Goal: Transaction & Acquisition: Obtain resource

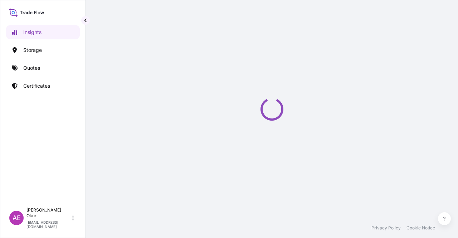
select select "2025"
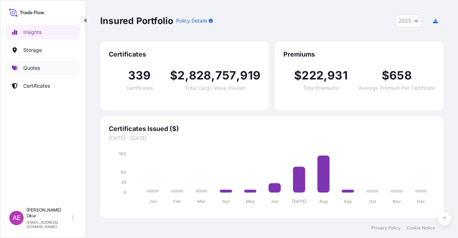
click at [46, 68] on link "Quotes" at bounding box center [43, 68] width 74 height 14
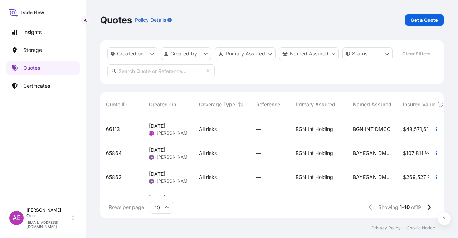
click at [193, 127] on div "66113 2 Sep 2025 AEO Alp Eren Okur All risks — BGN Int Holding BGN INT DMCC $ 4…" at bounding box center [411, 129] width 622 height 24
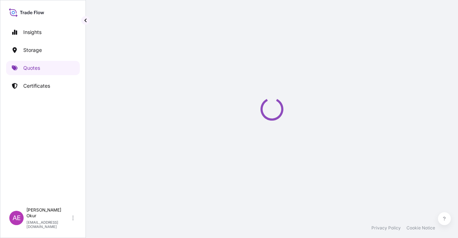
select select "Ocean Vessel"
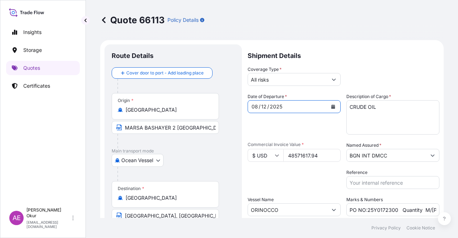
click at [255, 107] on div "08" at bounding box center [255, 106] width 8 height 9
click at [259, 104] on div "/" at bounding box center [260, 106] width 2 height 9
click at [255, 108] on div "08" at bounding box center [255, 106] width 8 height 9
click at [257, 107] on div "08" at bounding box center [255, 106] width 8 height 9
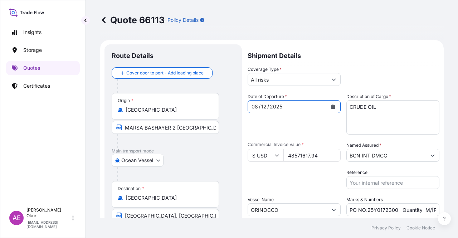
click at [259, 107] on div "/" at bounding box center [260, 106] width 2 height 9
click at [257, 107] on div "08" at bounding box center [255, 106] width 8 height 9
click at [269, 108] on div "2025" at bounding box center [276, 106] width 14 height 9
click at [262, 102] on div "12" at bounding box center [263, 106] width 7 height 9
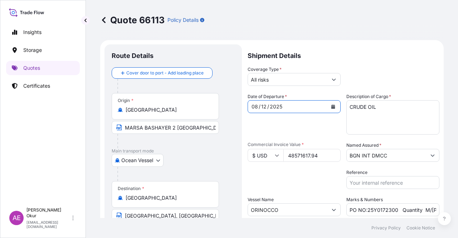
click at [263, 108] on div "12" at bounding box center [263, 106] width 7 height 9
click at [266, 106] on div "08 / 12 / 2025" at bounding box center [287, 106] width 79 height 13
click at [256, 107] on div "08" at bounding box center [255, 106] width 8 height 9
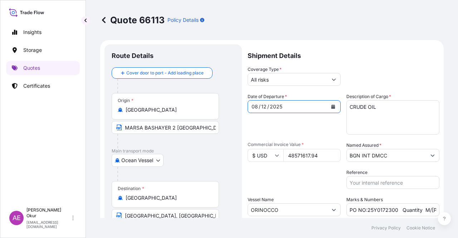
click at [256, 107] on div "08" at bounding box center [255, 106] width 8 height 9
click at [276, 103] on div "2025" at bounding box center [276, 106] width 14 height 9
click at [286, 105] on div "08 / 12 / 2025" at bounding box center [287, 106] width 79 height 13
click at [331, 108] on icon "Calendar" at bounding box center [333, 106] width 4 height 4
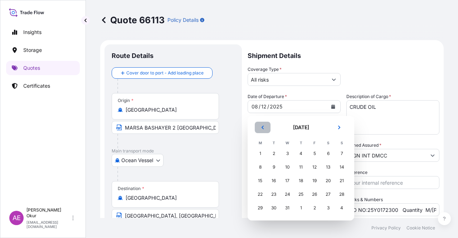
click at [261, 127] on icon "Previous" at bounding box center [262, 127] width 2 height 4
click at [261, 127] on icon "Previous" at bounding box center [262, 127] width 4 height 4
click at [260, 127] on button "Previous" at bounding box center [263, 127] width 16 height 11
click at [315, 168] on div "8" at bounding box center [314, 167] width 13 height 13
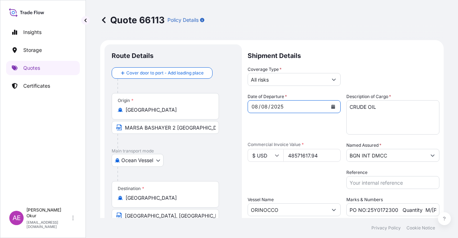
click at [290, 135] on div "Date of Departure * 08 / 08 / 2025 Cargo Category * LPG, Crude Oil, Utility Fue…" at bounding box center [343, 154] width 192 height 123
click at [331, 106] on icon "Calendar" at bounding box center [333, 106] width 4 height 4
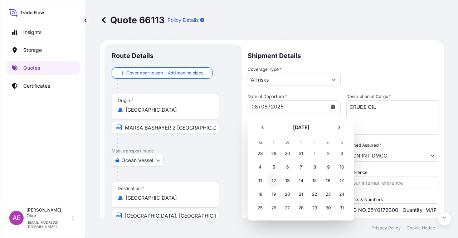
click at [271, 181] on div "12" at bounding box center [273, 180] width 13 height 13
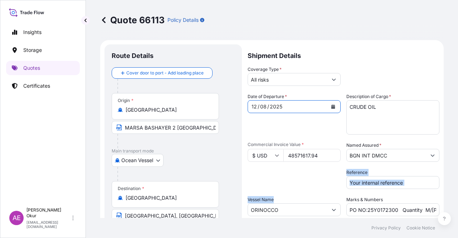
click at [299, 192] on div "Date of Departure * 12 / 08 / 2025 Cargo Category * LPG, Crude Oil, Utility Fue…" at bounding box center [343, 154] width 192 height 123
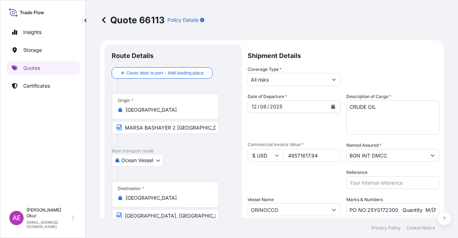
click at [302, 181] on div "Packing Category Type to search a container mode Please select a primary mode o…" at bounding box center [293, 179] width 93 height 20
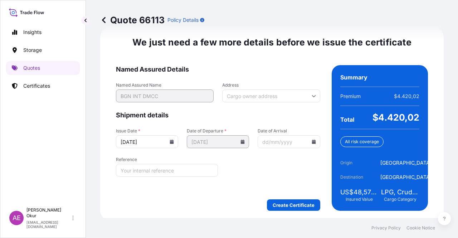
scroll to position [900, 0]
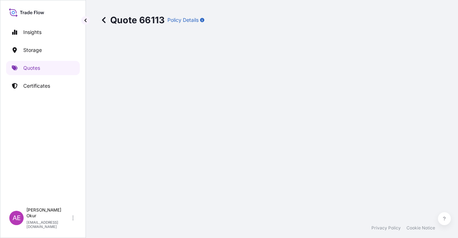
select select "Ocean Vessel"
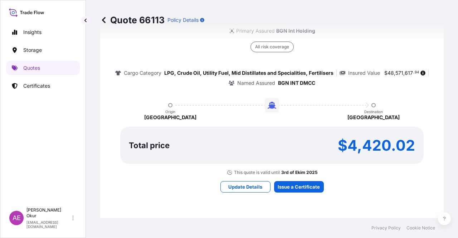
scroll to position [495, 0]
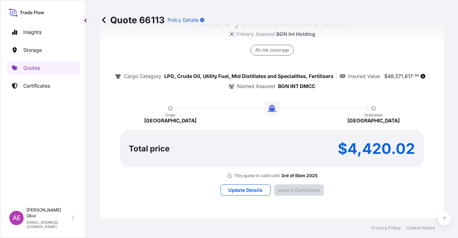
type input "03/09/2025"
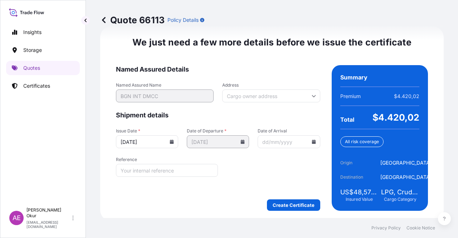
scroll to position [900, 0]
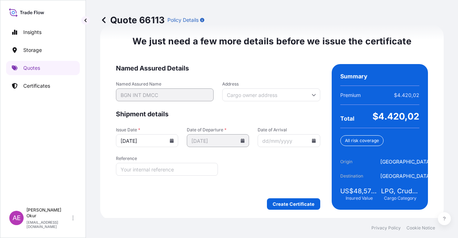
click at [241, 138] on icon at bounding box center [243, 140] width 4 height 4
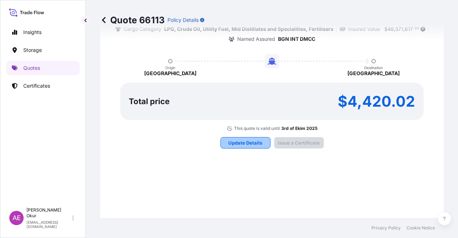
click at [242, 143] on p "Update Details" at bounding box center [245, 142] width 34 height 7
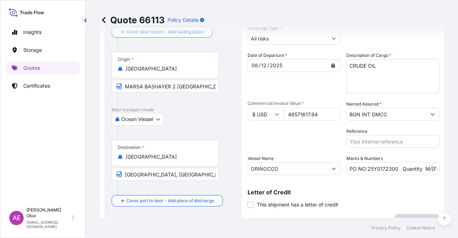
scroll to position [11, 0]
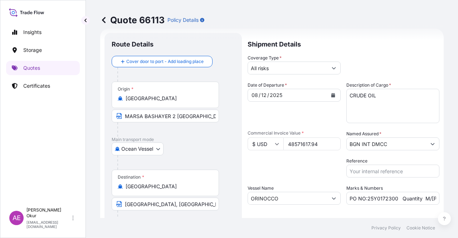
click at [265, 93] on div "12" at bounding box center [263, 95] width 7 height 9
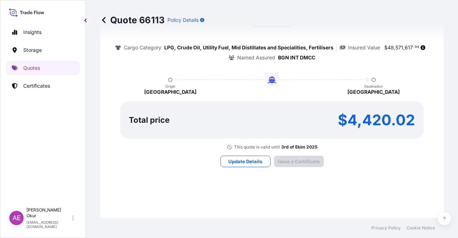
scroll to position [512, 0]
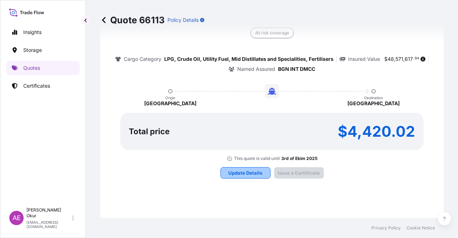
click at [257, 172] on p "Update Details" at bounding box center [245, 172] width 34 height 7
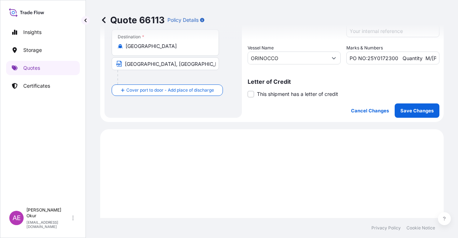
scroll to position [119, 0]
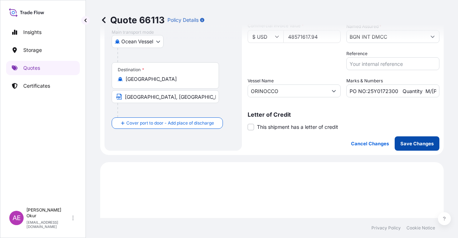
click at [403, 146] on p "Save Changes" at bounding box center [416, 143] width 33 height 7
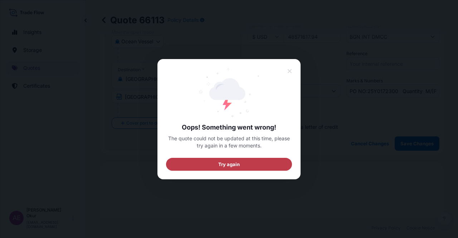
click at [274, 164] on button "Try again" at bounding box center [229, 163] width 126 height 13
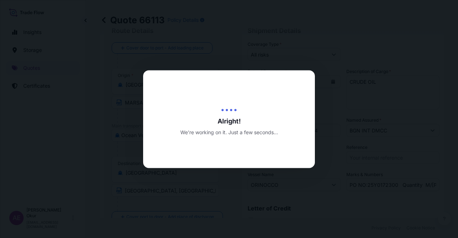
scroll to position [11, 0]
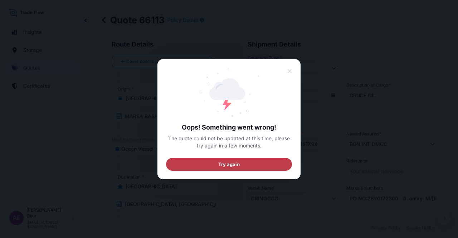
click at [274, 163] on button "Try again" at bounding box center [229, 163] width 126 height 13
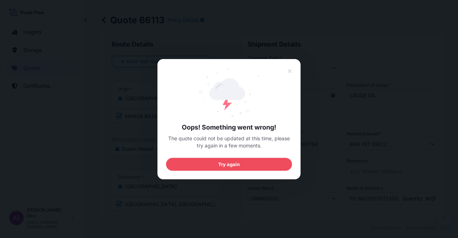
click at [292, 63] on div "Oops! Something went wrong! The quote could not be updated at this time, please…" at bounding box center [228, 119] width 143 height 120
click at [292, 73] on button at bounding box center [290, 71] width 14 height 13
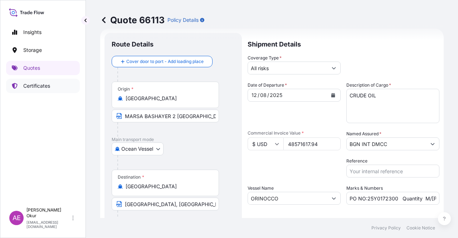
click at [51, 87] on link "Certificates" at bounding box center [43, 86] width 74 height 14
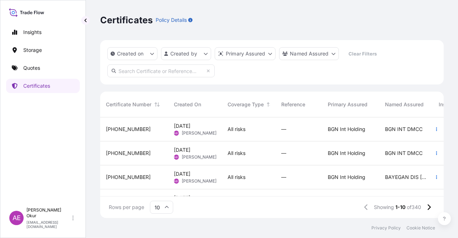
click at [231, 132] on span "All risks" at bounding box center [236, 128] width 18 height 7
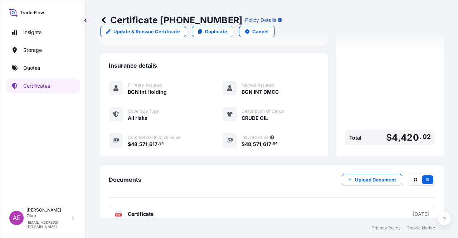
scroll to position [172, 0]
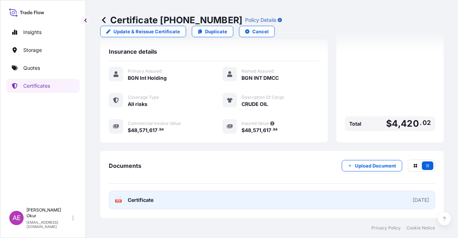
click at [149, 201] on span "Certificate" at bounding box center [141, 199] width 26 height 7
click at [147, 201] on span "Certificate" at bounding box center [141, 199] width 26 height 7
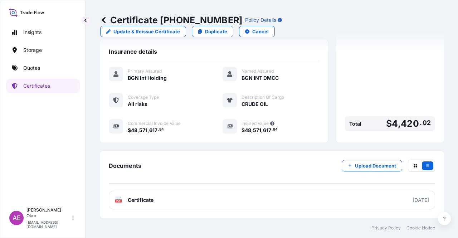
click at [134, 201] on span "Certificate" at bounding box center [141, 199] width 26 height 7
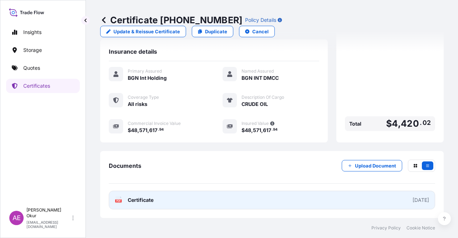
click at [138, 203] on span "Certificate" at bounding box center [141, 199] width 26 height 7
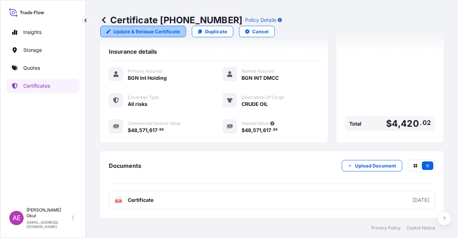
click at [186, 26] on link "Update & Reissue Certificate" at bounding box center [143, 31] width 86 height 11
select select "Ocean Vessel"
select select "32026"
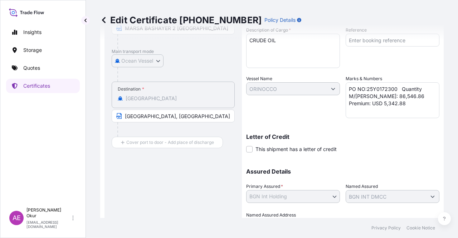
scroll to position [18, 0]
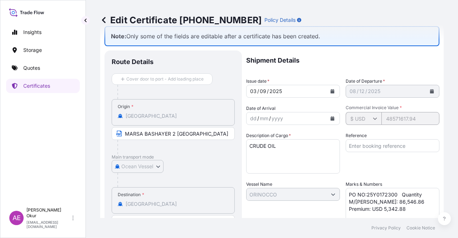
click at [254, 120] on div "dd" at bounding box center [253, 118] width 8 height 9
click at [433, 90] on div "08 / 12 / 2025" at bounding box center [392, 91] width 94 height 13
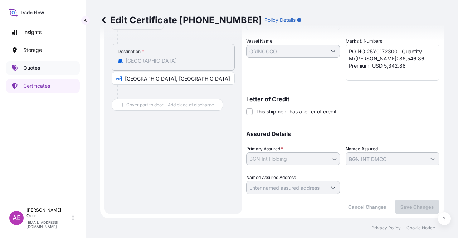
click at [46, 73] on link "Quotes" at bounding box center [43, 68] width 74 height 14
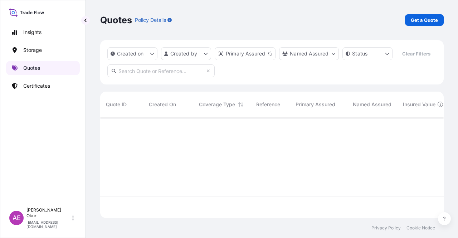
scroll to position [99, 338]
click at [418, 16] on link "Get a Quote" at bounding box center [424, 19] width 39 height 11
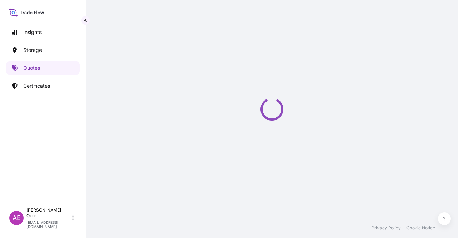
select select "Ocean Vessel"
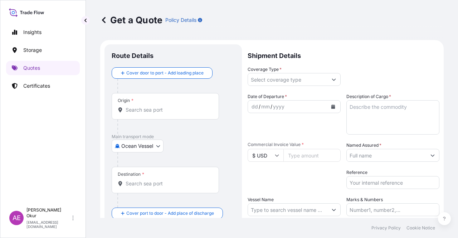
scroll to position [11, 0]
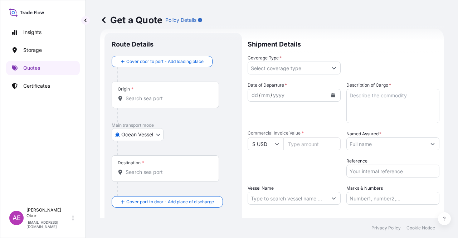
click at [146, 95] on input "Origin *" at bounding box center [167, 98] width 84 height 7
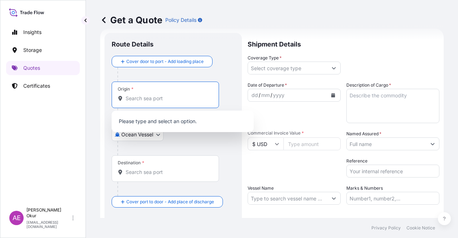
paste input "SUDAN"
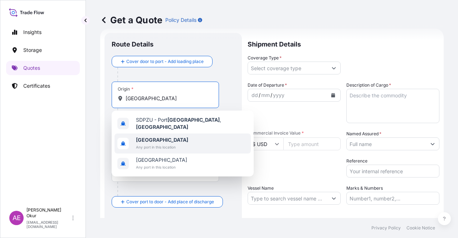
click at [153, 136] on span "Sudan" at bounding box center [162, 139] width 52 height 7
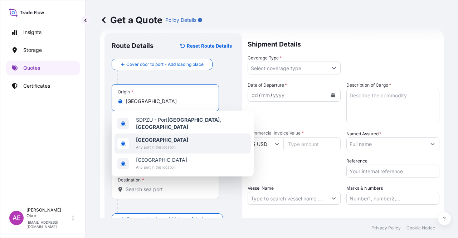
type input "Sudan"
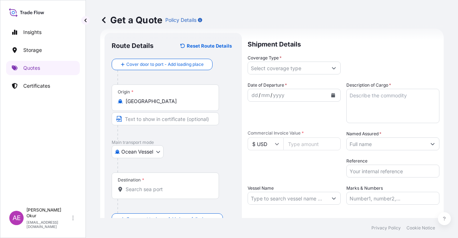
click at [143, 125] on div at bounding box center [168, 132] width 102 height 14
click at [145, 119] on input "Text to appear on certificate" at bounding box center [167, 118] width 110 height 13
paste input "SUDAN"
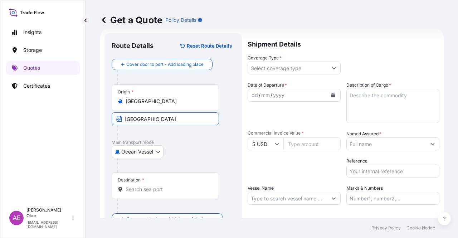
click at [169, 117] on input "SUDAN" at bounding box center [165, 118] width 107 height 13
drag, startPoint x: 124, startPoint y: 118, endPoint x: 127, endPoint y: 120, distance: 4.2
click at [124, 118] on input "SUDAN /" at bounding box center [165, 118] width 107 height 13
paste input "MARSA BASHAYER 2 MARINA TERMINAL"
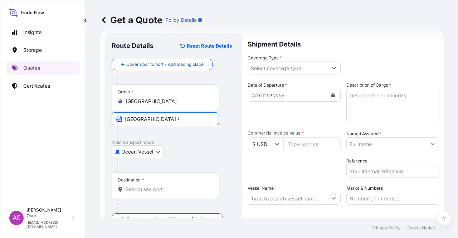
paste input "MARSA BASHAYER 2 MARINA TERMINAL"
drag, startPoint x: 212, startPoint y: 120, endPoint x: 223, endPoint y: 121, distance: 10.7
click at [223, 121] on div "Origin * Sudan MARSA BASHAYER 2 MARINA TERMINAL/ SUDAN /" at bounding box center [173, 111] width 123 height 55
click at [183, 117] on input "MARSA BASHAYER 2 MARINA TERMINAL/ SUDAN /" at bounding box center [165, 118] width 107 height 13
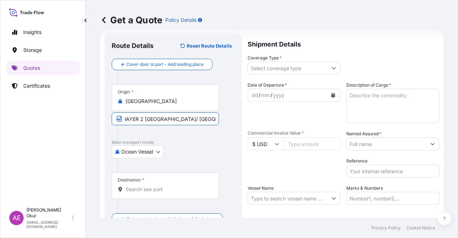
click at [216, 120] on input "MARSA BASHAYER 2 MARINA TERMINAL/ SUDAN /" at bounding box center [165, 118] width 107 height 13
type input "MARSA BASHAYER 2 MARINA TERMINAL/ SUDAN"
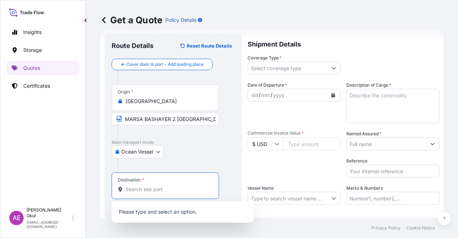
click at [134, 188] on input "Destination *" at bounding box center [167, 189] width 84 height 7
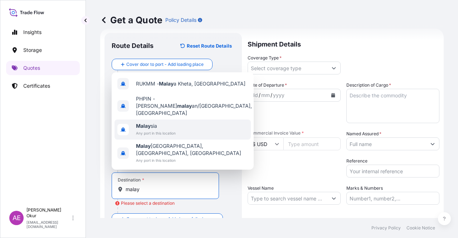
click at [167, 129] on span "Malay sia" at bounding box center [156, 125] width 40 height 7
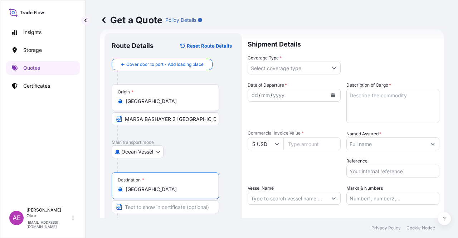
type input "Malaysia"
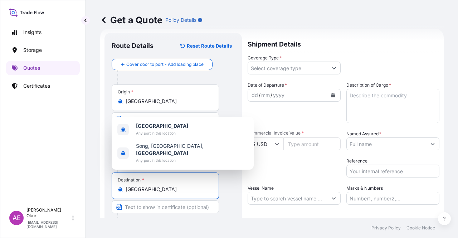
click at [152, 203] on input "Text to appear on certificate" at bounding box center [165, 206] width 107 height 13
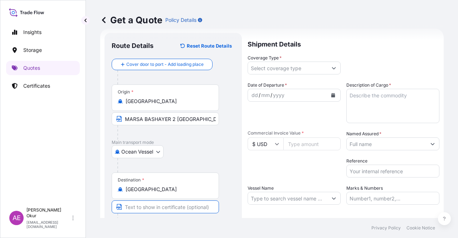
paste input "TANJUNG PELEPAS, HORIZON TERMINAL"
type input "TANJUNG PELEPAS, HORIZON TERMINAL / MALAYSIA&SINGAPORE"
drag, startPoint x: 216, startPoint y: 207, endPoint x: 282, endPoint y: 208, distance: 66.2
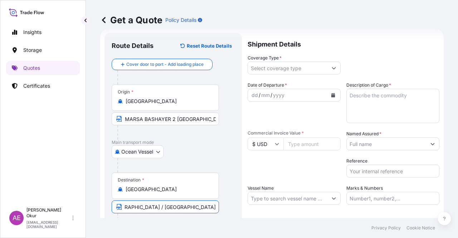
click at [282, 208] on form "Route Details Reset Route Details Cover door to port - Add loading place Place …" at bounding box center [271, 145] width 343 height 233
click at [212, 207] on input "TANJUNG PELEPAS, HORIZON TERMINAL / MALAYSIA&SINGAPORE" at bounding box center [165, 206] width 107 height 13
click at [255, 68] on input "Coverage Type *" at bounding box center [287, 67] width 79 height 13
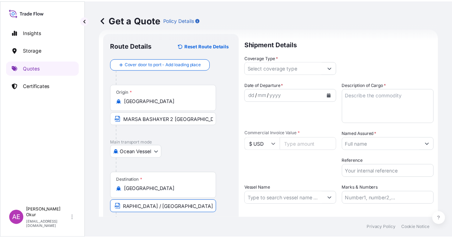
scroll to position [0, 0]
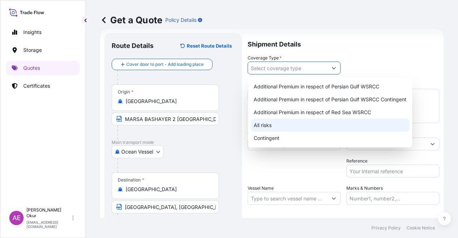
click at [273, 124] on div "All risks" at bounding box center [330, 125] width 158 height 13
type input "All risks"
click at [265, 123] on div "All risks" at bounding box center [330, 125] width 158 height 13
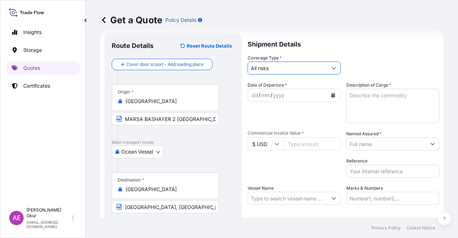
click at [252, 94] on div "dd" at bounding box center [255, 95] width 8 height 9
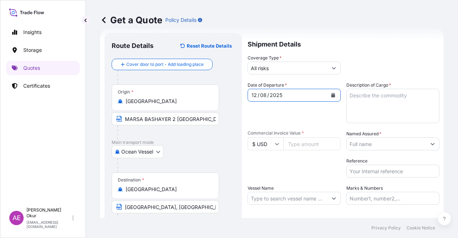
click at [403, 98] on textarea "Description of Cargo *" at bounding box center [392, 106] width 93 height 34
paste textarea "CRUDE OIL"
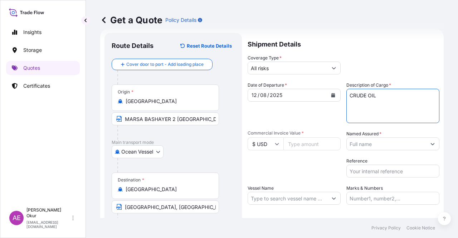
type textarea "CRUDE OIL"
click at [304, 144] on input "Commercial Invoice Value *" at bounding box center [311, 143] width 57 height 13
click at [294, 146] on input "Commercial Invoice Value *" at bounding box center [311, 143] width 57 height 13
type input "48571617.94"
click at [376, 153] on div "Date of Departure * 12 / 08 / 2025 Cargo Category * LPG, Crude Oil, Utility Fue…" at bounding box center [343, 143] width 192 height 123
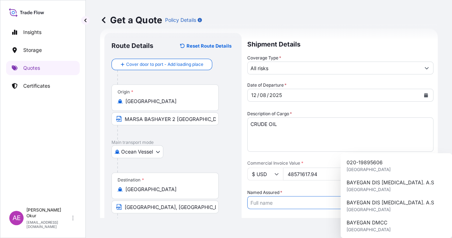
click at [379, 196] on input "Named Assured *" at bounding box center [334, 202] width 173 height 13
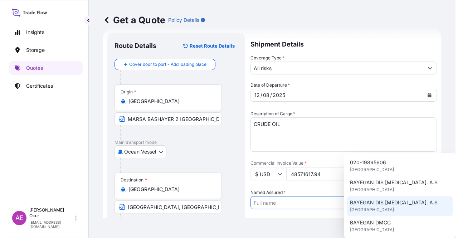
scroll to position [72, 0]
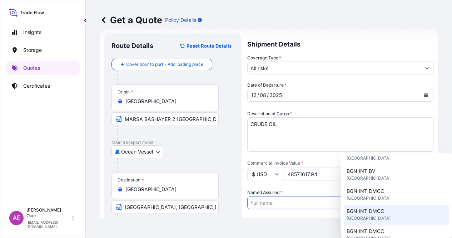
click at [376, 213] on span "BGN INT DMCC" at bounding box center [365, 210] width 38 height 7
type input "BGN INT DMCC"
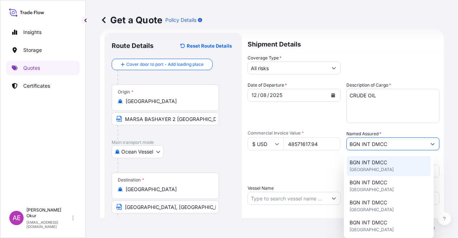
click at [374, 172] on span "United Kingdom" at bounding box center [371, 169] width 44 height 7
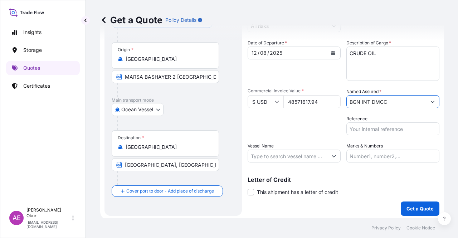
scroll to position [55, 0]
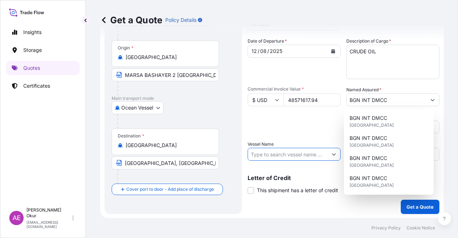
click at [285, 150] on input "Vessel Name" at bounding box center [287, 154] width 79 height 13
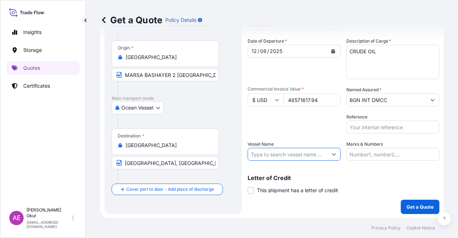
paste input "ORINOCCO"
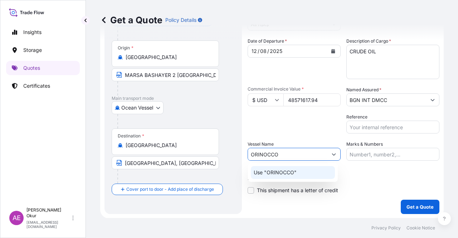
click at [301, 174] on div "Use "ORINOCCO"" at bounding box center [293, 172] width 84 height 13
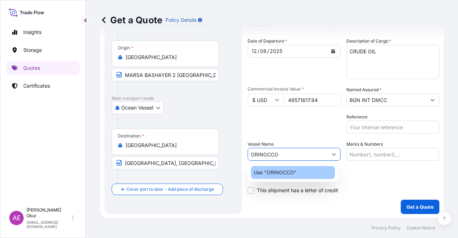
type input "ORINOCCO"
click at [380, 152] on input "Marks & Numbers" at bounding box center [392, 154] width 93 height 13
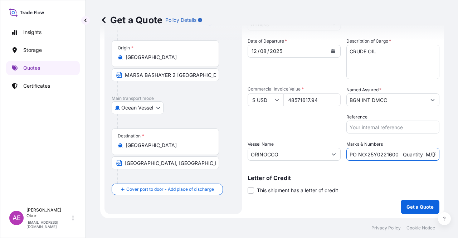
drag, startPoint x: 364, startPoint y: 154, endPoint x: 392, endPoint y: 154, distance: 27.5
click at [392, 154] on input "PO NO:25Y0221600 Quantity M/Tonn: 25.042,46 Premium: USD 1.705,97" at bounding box center [392, 154] width 93 height 13
drag, startPoint x: 395, startPoint y: 154, endPoint x: 363, endPoint y: 154, distance: 32.2
click at [363, 154] on input "PO NO:25Y0221600 Quantity M/Tonn: 25.042,46 Premium: USD 1.705,97" at bounding box center [392, 154] width 93 height 13
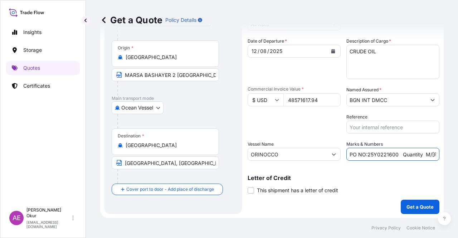
paste input "172300"
drag, startPoint x: 443, startPoint y: 149, endPoint x: 448, endPoint y: 149, distance: 5.7
click at [448, 149] on div "Get a Quote Policy Details Route Details Reset Route Details Cover door to port…" at bounding box center [272, 109] width 372 height 218
click at [370, 156] on input "PO NO:25Y0172300 Quantity M/Tonn: 25.042,46 Premium: USD 1.705,97" at bounding box center [392, 154] width 93 height 13
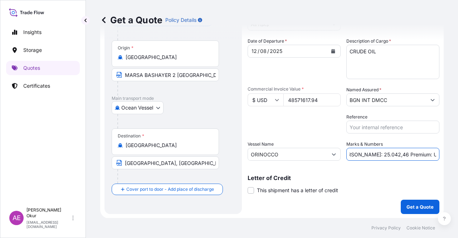
drag, startPoint x: 350, startPoint y: 154, endPoint x: 375, endPoint y: 156, distance: 24.4
click at [375, 156] on input "PO NO:25Y0172300 Quantity M/Tonn: 25.042,46 Premium: USD 1.705,97" at bounding box center [392, 154] width 93 height 13
paste input "86,546.8"
drag, startPoint x: 422, startPoint y: 155, endPoint x: 457, endPoint y: 154, distance: 35.8
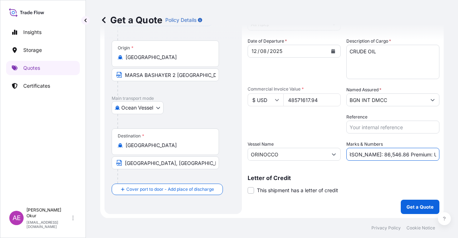
click at [457, 154] on div "Get a Quote Policy Details Route Details Reset Route Details Cover door to port…" at bounding box center [272, 109] width 372 height 218
click at [424, 150] on input "PO NO:25Y0172300 Quantity M/Tonn: 86,546.86 Premium: USD 1.705,97" at bounding box center [392, 154] width 93 height 13
click at [410, 154] on input "PO NO:25Y0172300 Quantity M/Tonn: 86,546.86 Premium: USD 1.705,97" at bounding box center [392, 154] width 93 height 13
drag, startPoint x: 410, startPoint y: 154, endPoint x: 457, endPoint y: 156, distance: 46.9
click at [457, 156] on div "Get a Quote Policy Details Route Details Reset Route Details Cover door to port…" at bounding box center [272, 109] width 372 height 218
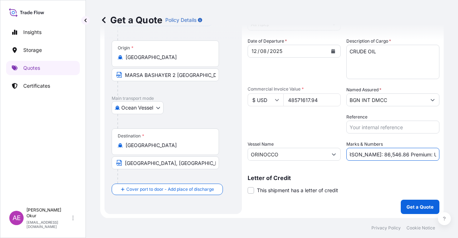
paste input "5,342.88"
type input "PO NO:25Y0172300 Quantity M/Tonn: 86,546.86 Premium: USD 5,342.88"
click at [413, 210] on p "Get a Quote" at bounding box center [419, 206] width 27 height 7
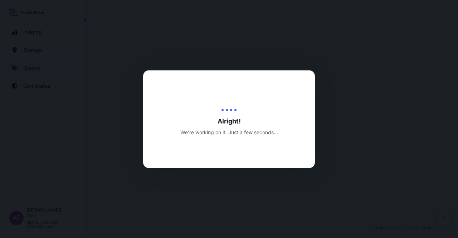
select select "Ocean Vessel"
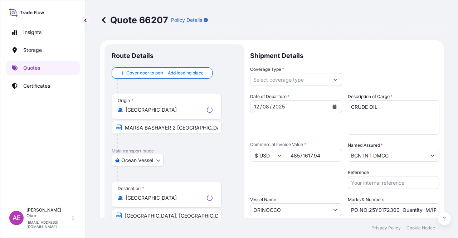
type input "All risks"
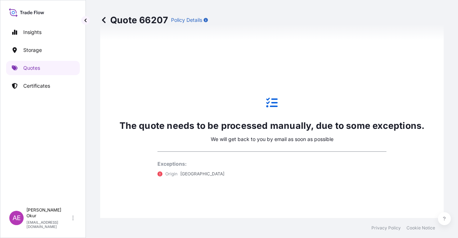
scroll to position [352, 0]
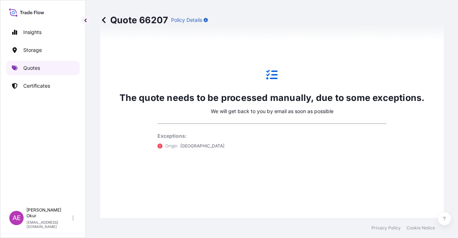
click at [39, 63] on link "Quotes" at bounding box center [43, 68] width 74 height 14
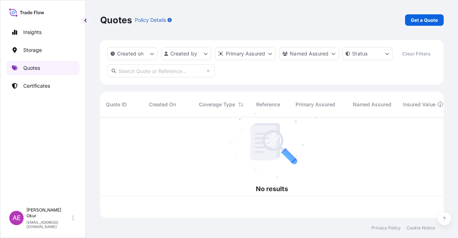
scroll to position [99, 338]
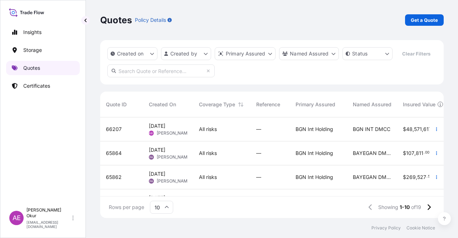
click at [63, 69] on link "Quotes" at bounding box center [43, 68] width 74 height 14
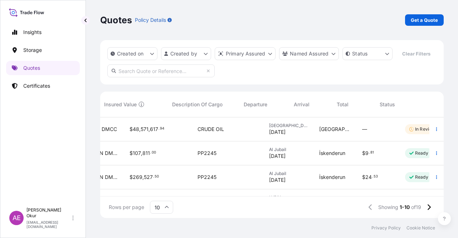
scroll to position [0, 299]
